Goal: Submit feedback/report problem

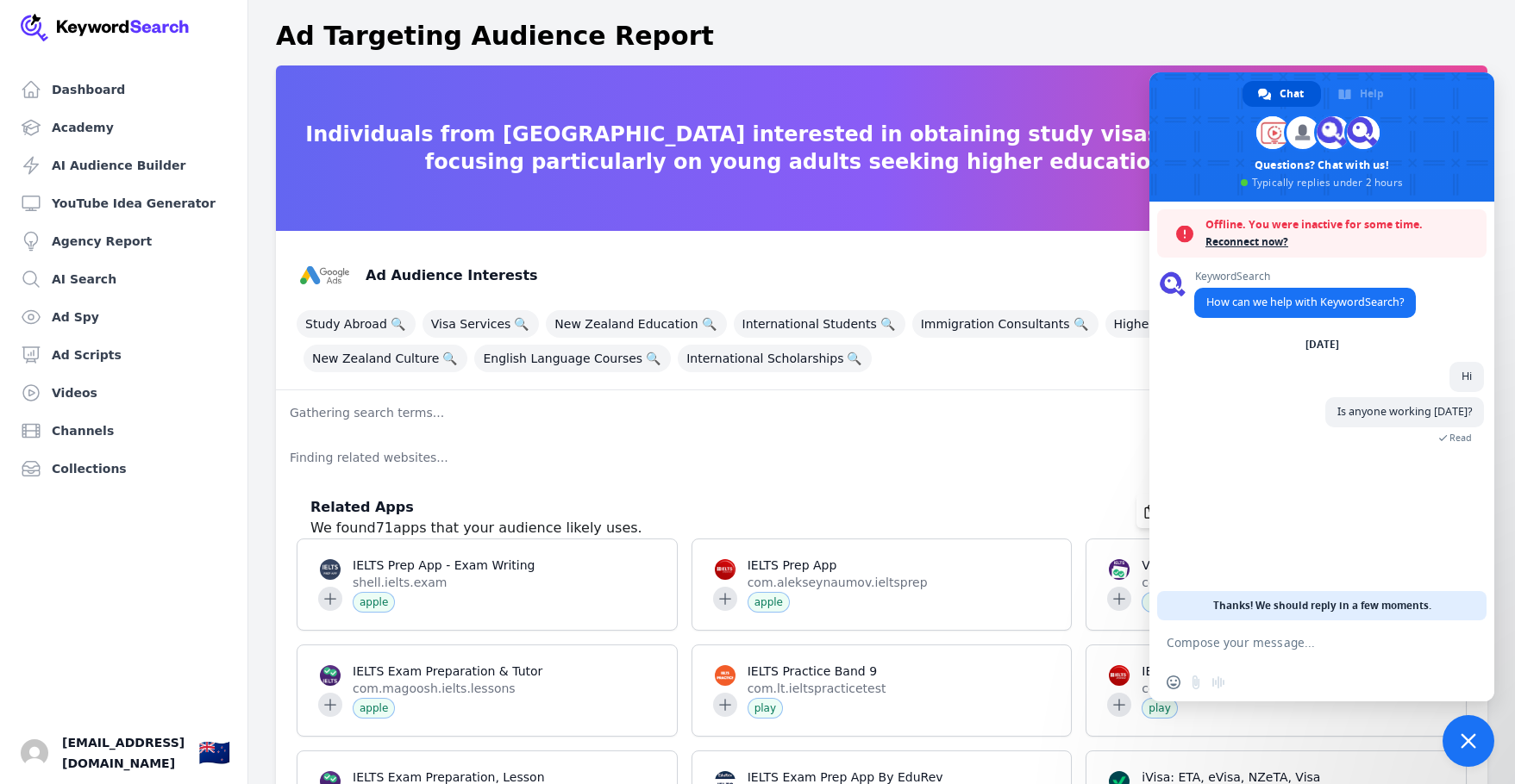
click at [1465, 738] on span "Close chat" at bounding box center [1469, 742] width 15 height 15
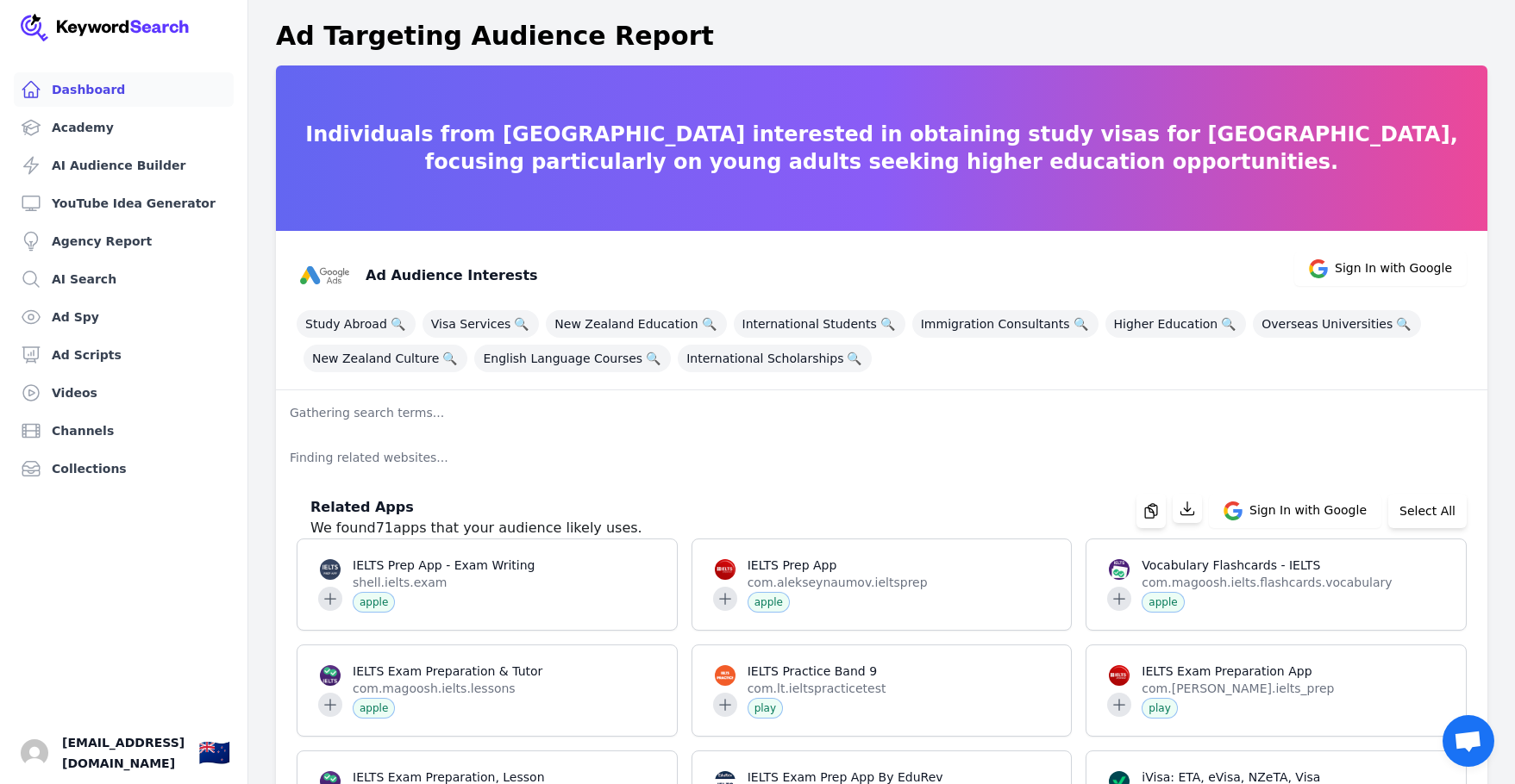
click at [82, 96] on link "Dashboard" at bounding box center [123, 89] width 220 height 35
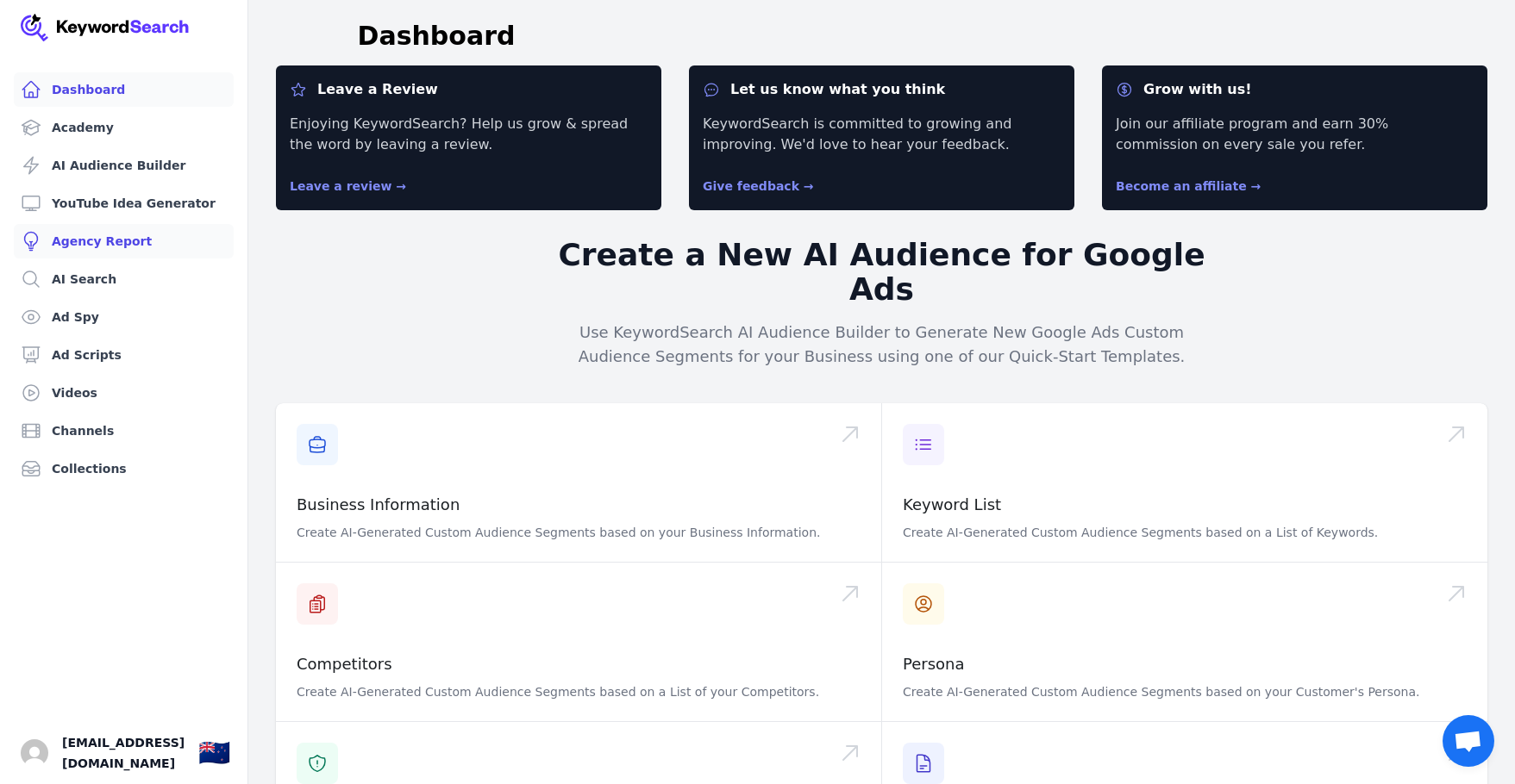
click at [90, 239] on link "Agency Report" at bounding box center [123, 241] width 220 height 35
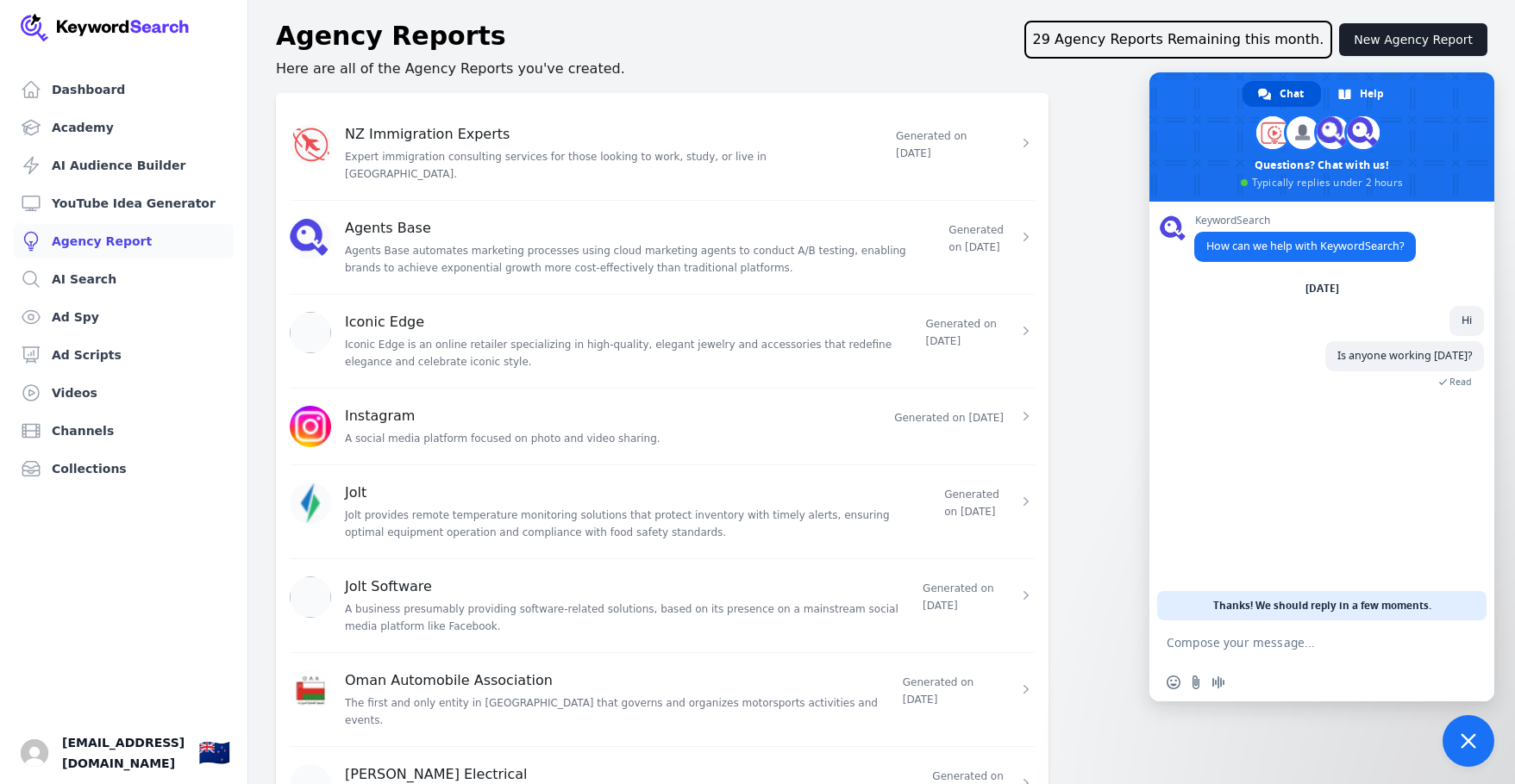
click at [405, 147] on div "NZ Immigration Experts Expert immigration consulting services for those looking…" at bounding box center [609, 153] width 530 height 59
click at [1004, 133] on div "Generated on [DATE]" at bounding box center [965, 142] width 139 height 38
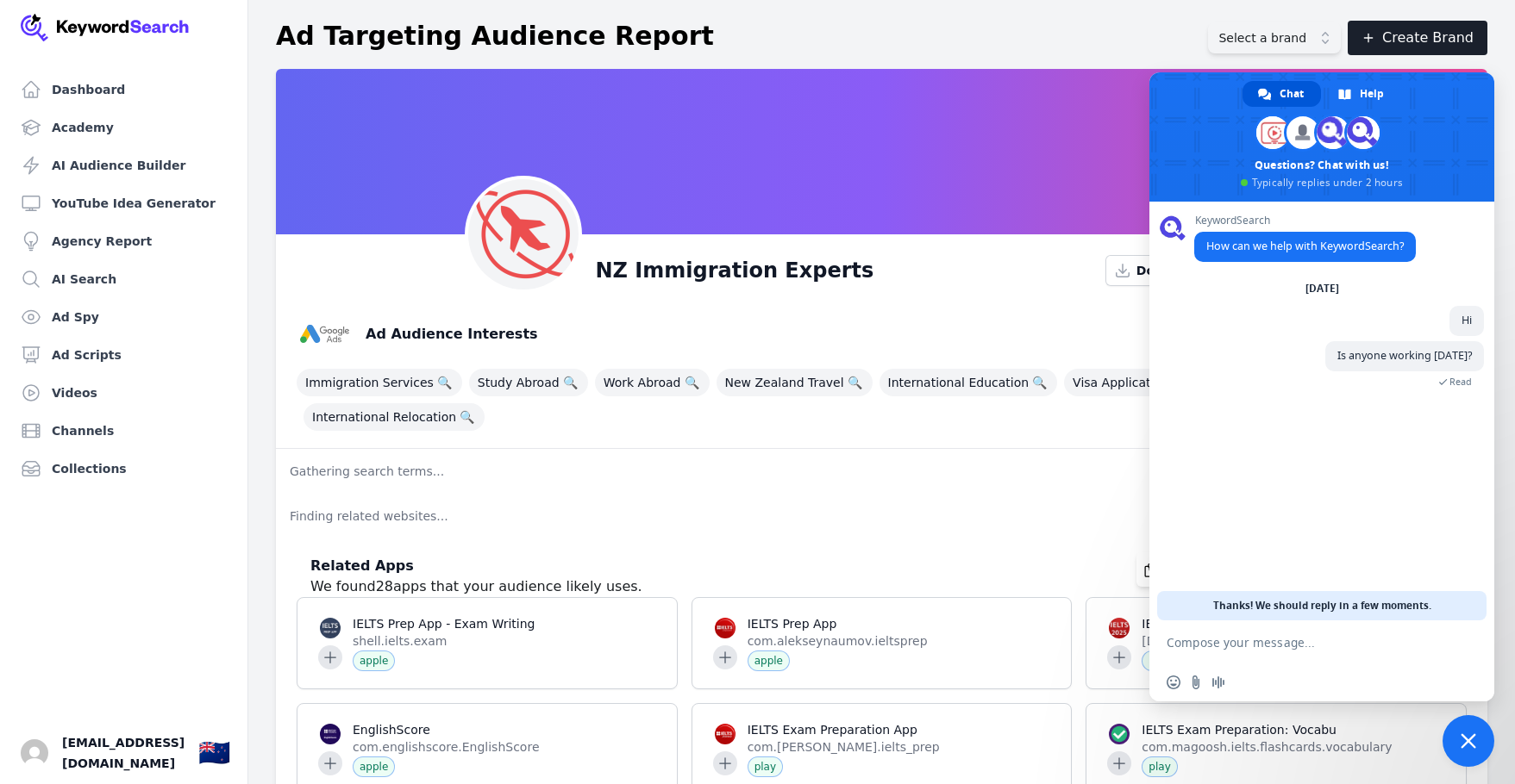
click at [1476, 737] on span "Close chat" at bounding box center [1469, 742] width 52 height 52
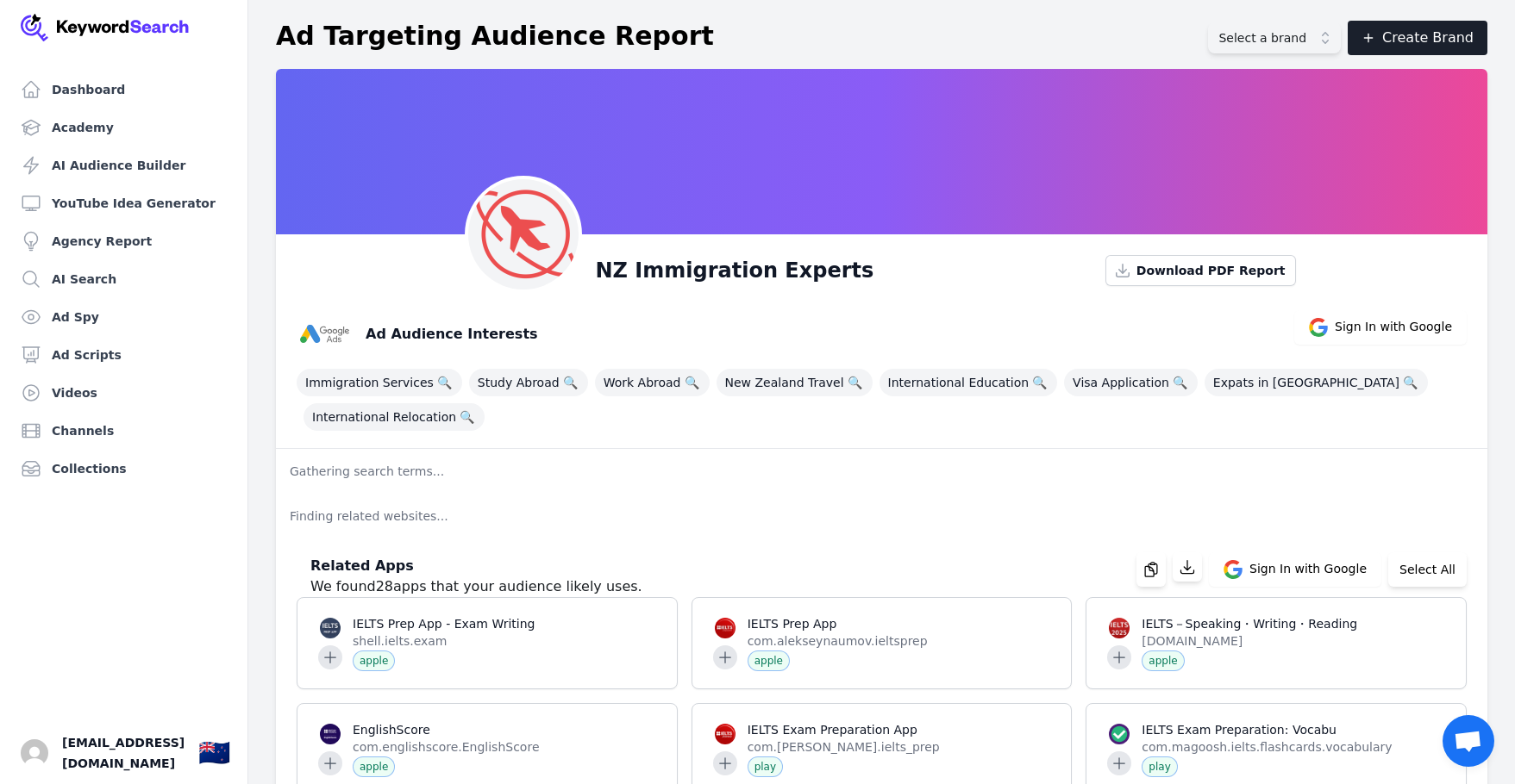
click at [1469, 753] on span "Open chat" at bounding box center [1469, 743] width 29 height 24
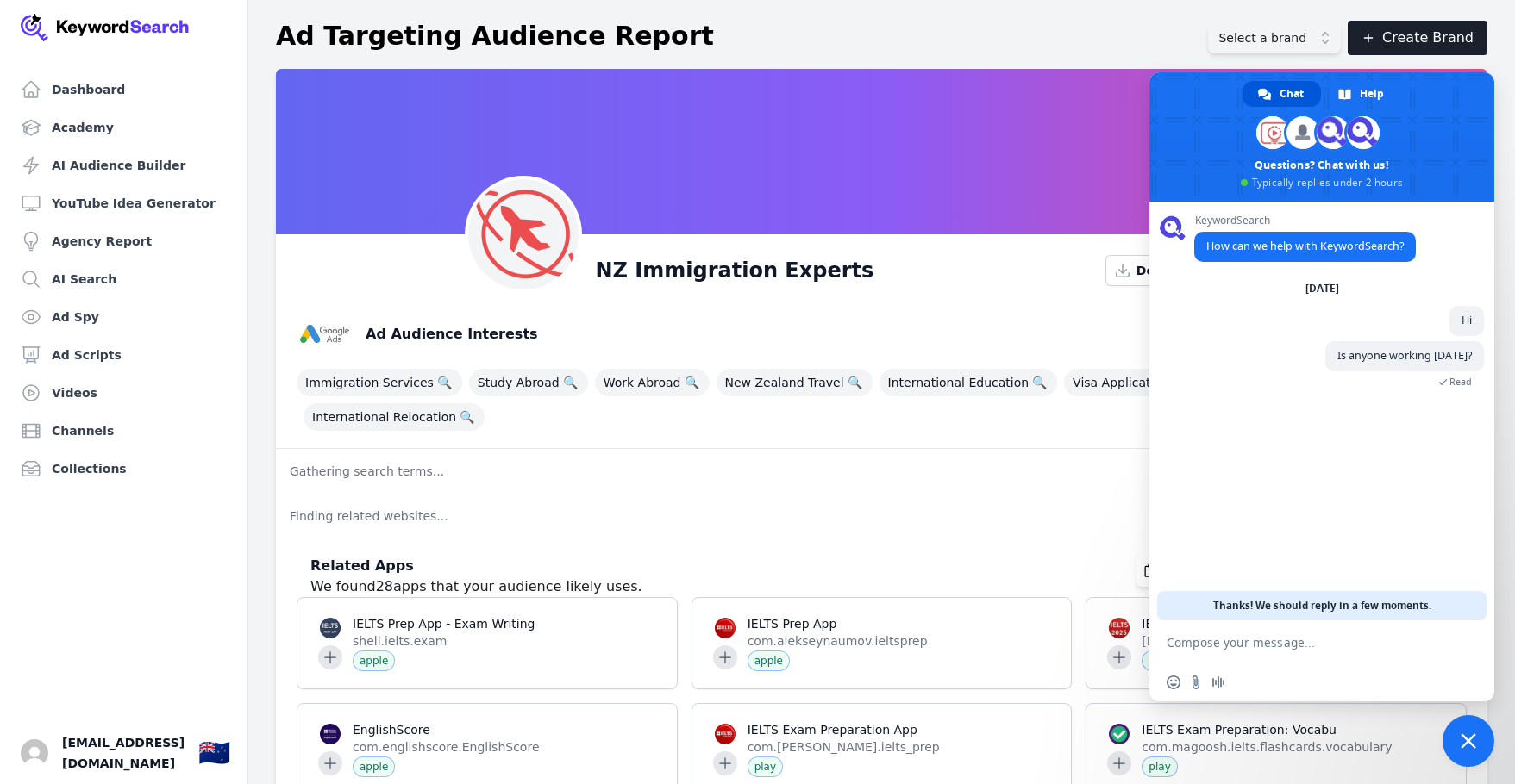
click at [1296, 635] on textarea "Compose your message..." at bounding box center [1302, 643] width 272 height 15
type textarea "My "Agency Reports" are not generating properly."
type textarea "can you please check that"
